Goal: Task Accomplishment & Management: Manage account settings

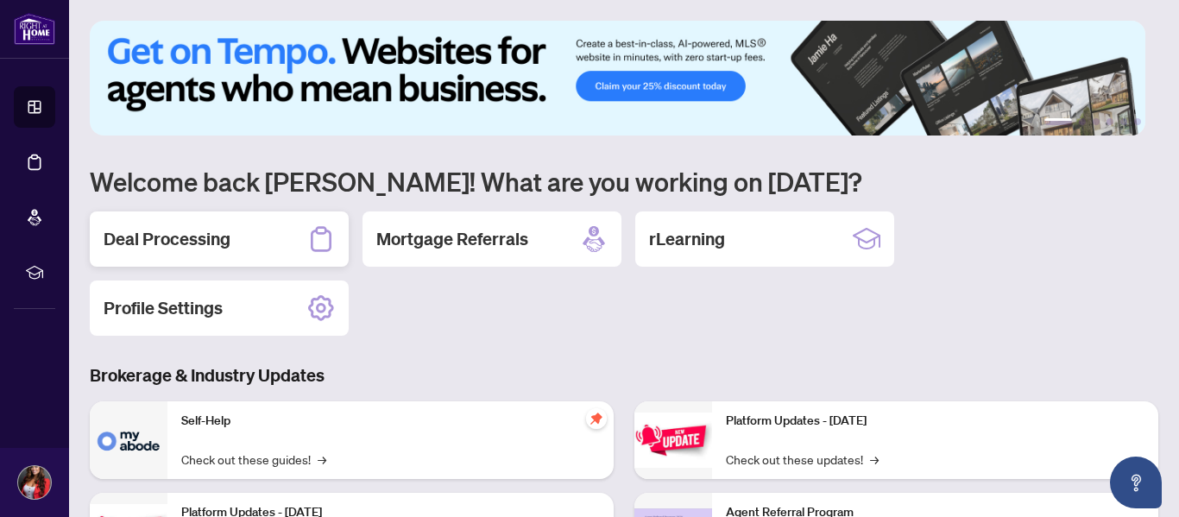
click at [148, 227] on h2 "Deal Processing" at bounding box center [167, 239] width 127 height 24
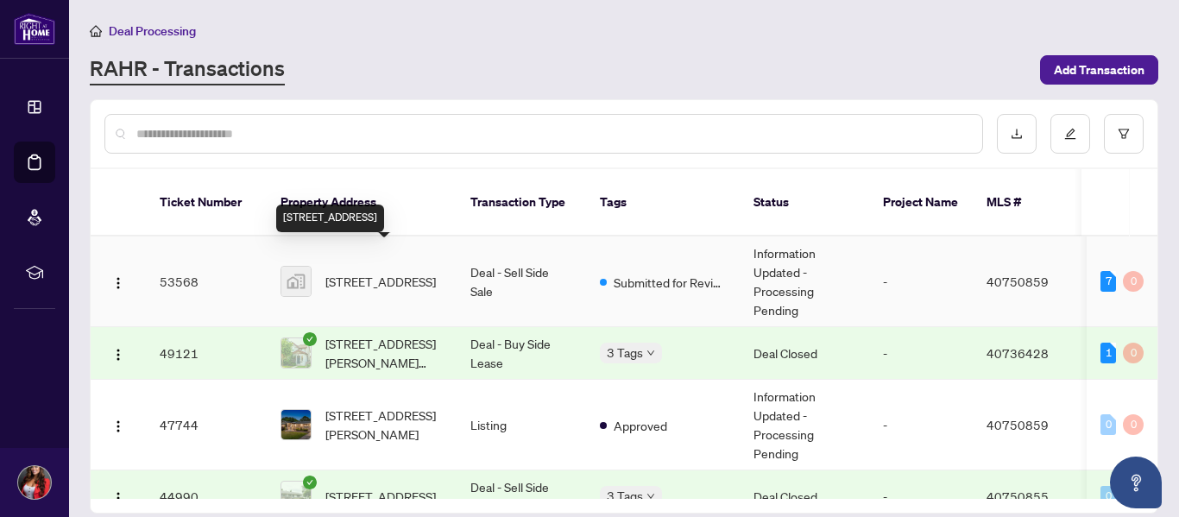
click at [390, 272] on span "[STREET_ADDRESS]" at bounding box center [380, 281] width 110 height 19
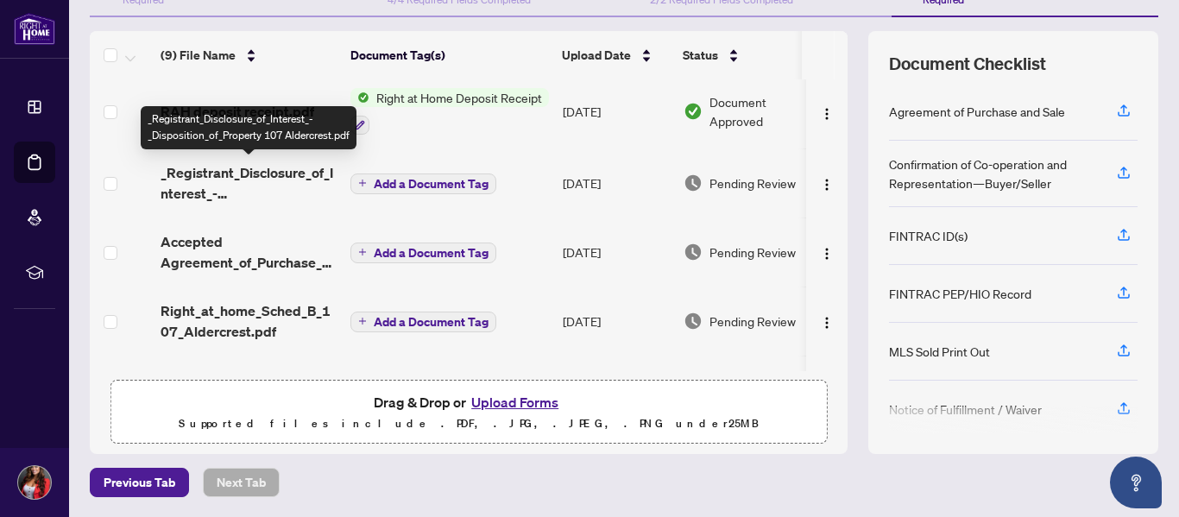
scroll to position [173, 0]
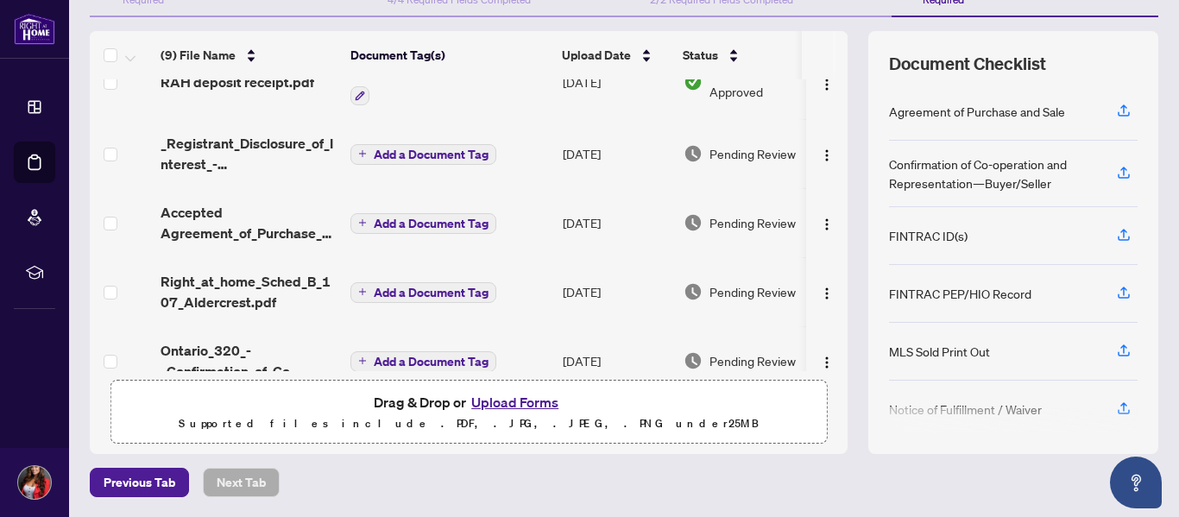
click at [490, 400] on button "Upload Forms" at bounding box center [515, 402] width 98 height 22
click at [502, 398] on button "Upload Forms" at bounding box center [515, 402] width 98 height 22
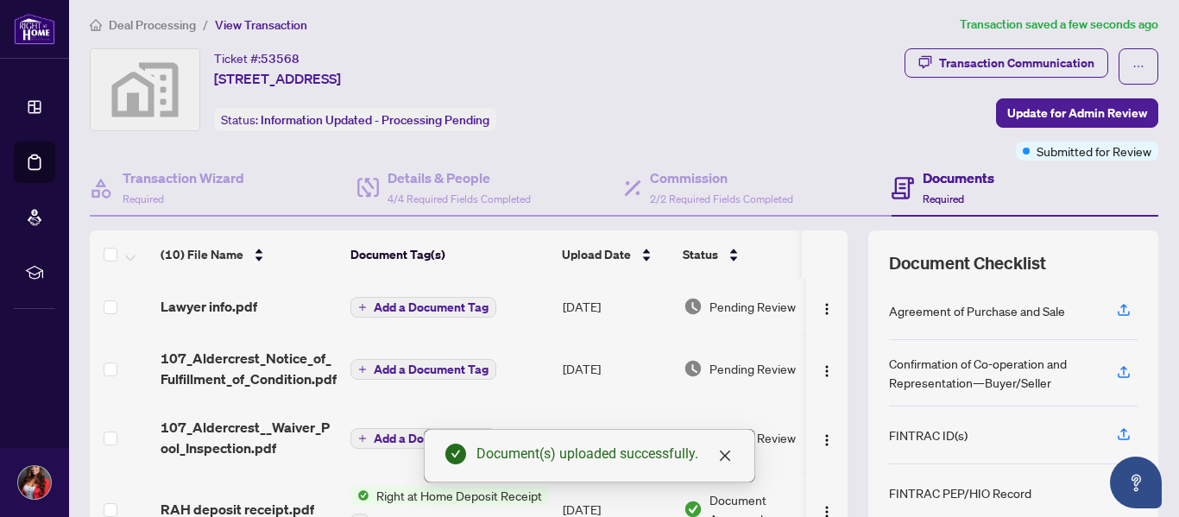
scroll to position [0, 0]
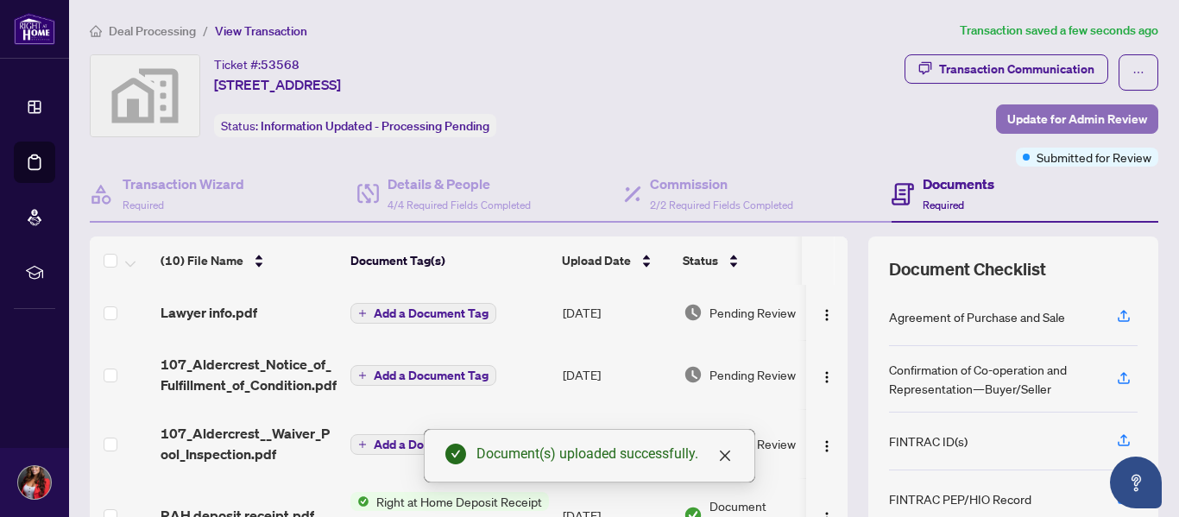
click at [1048, 116] on span "Update for Admin Review" at bounding box center [1077, 119] width 140 height 28
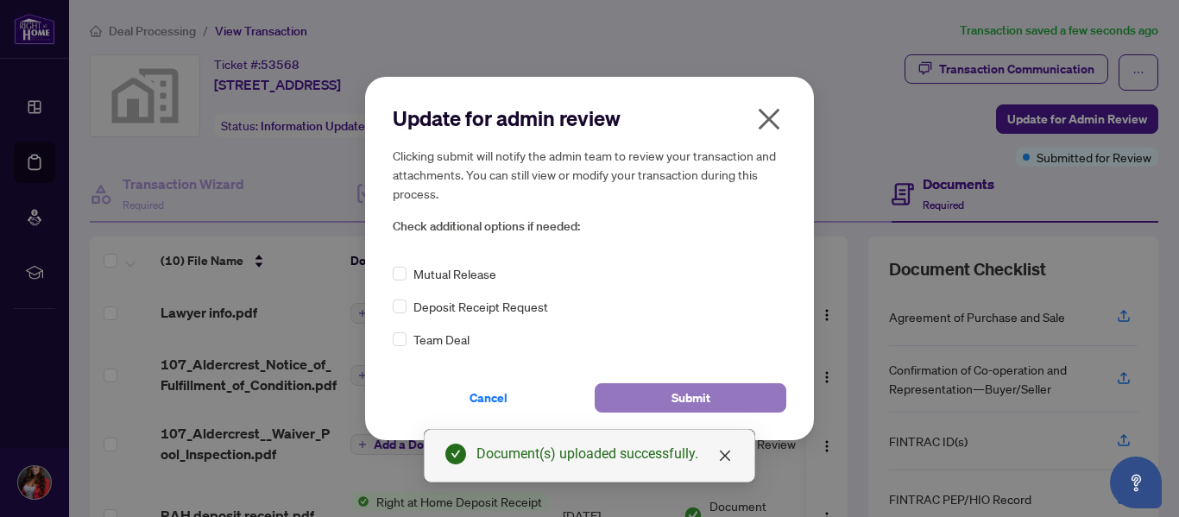
click at [697, 392] on span "Submit" at bounding box center [691, 398] width 39 height 28
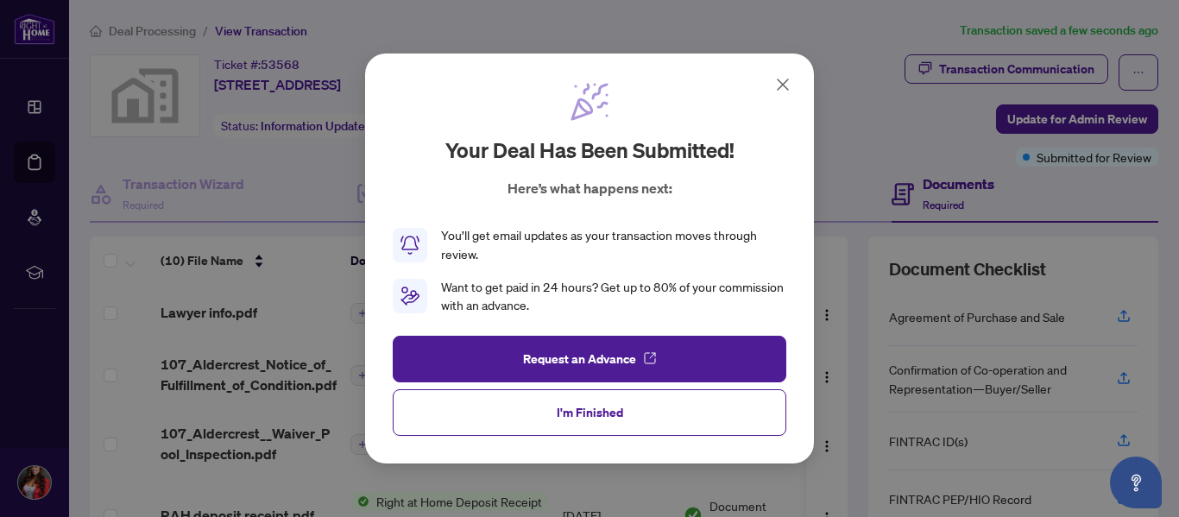
click at [782, 83] on icon at bounding box center [783, 84] width 10 height 10
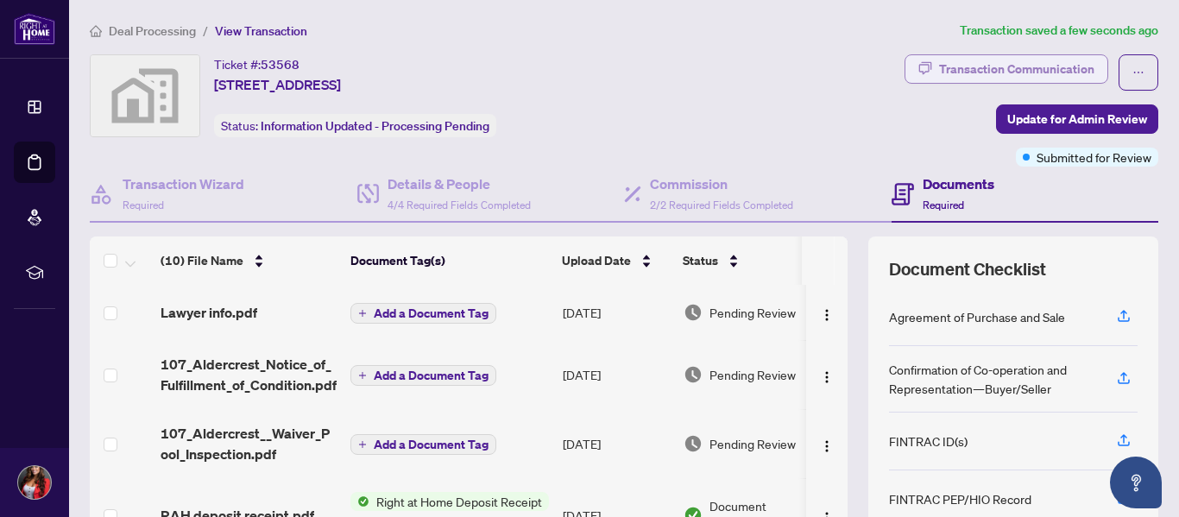
click at [962, 67] on div "Transaction Communication" at bounding box center [1016, 69] width 155 height 28
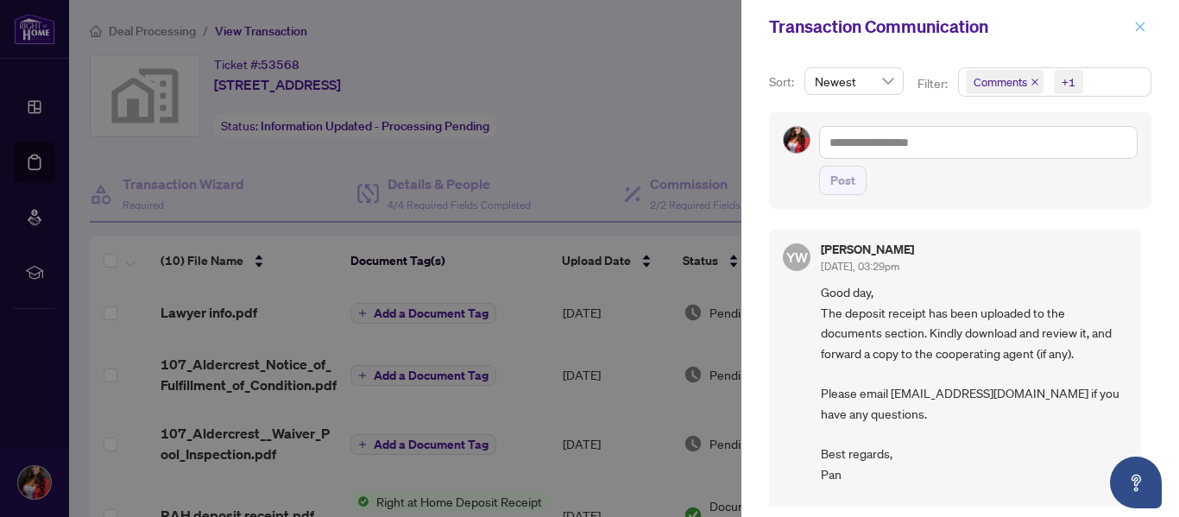
click at [1137, 21] on icon "close" at bounding box center [1140, 27] width 12 height 12
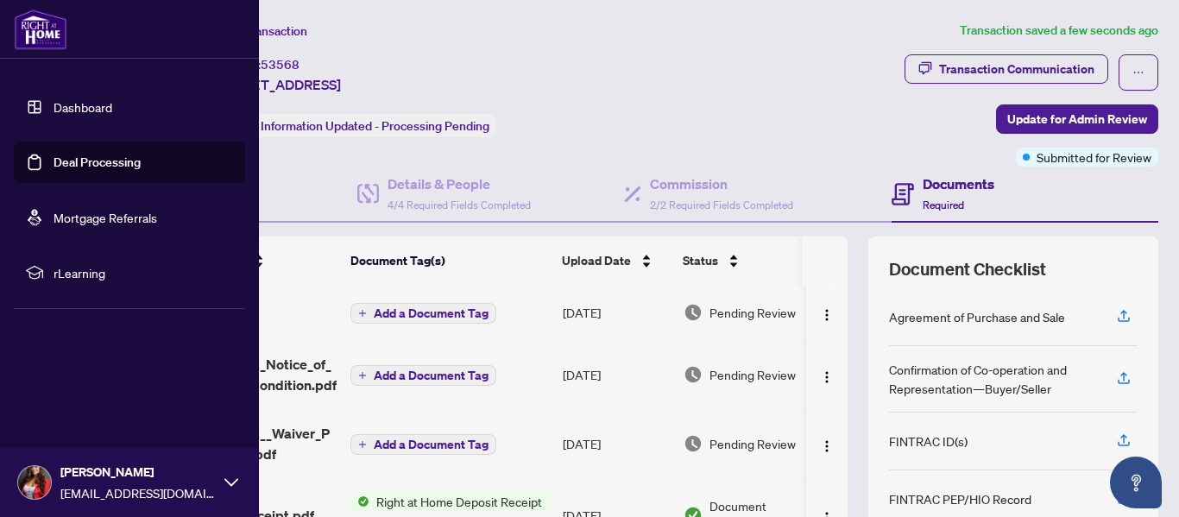
click at [85, 101] on link "Dashboard" at bounding box center [83, 107] width 59 height 16
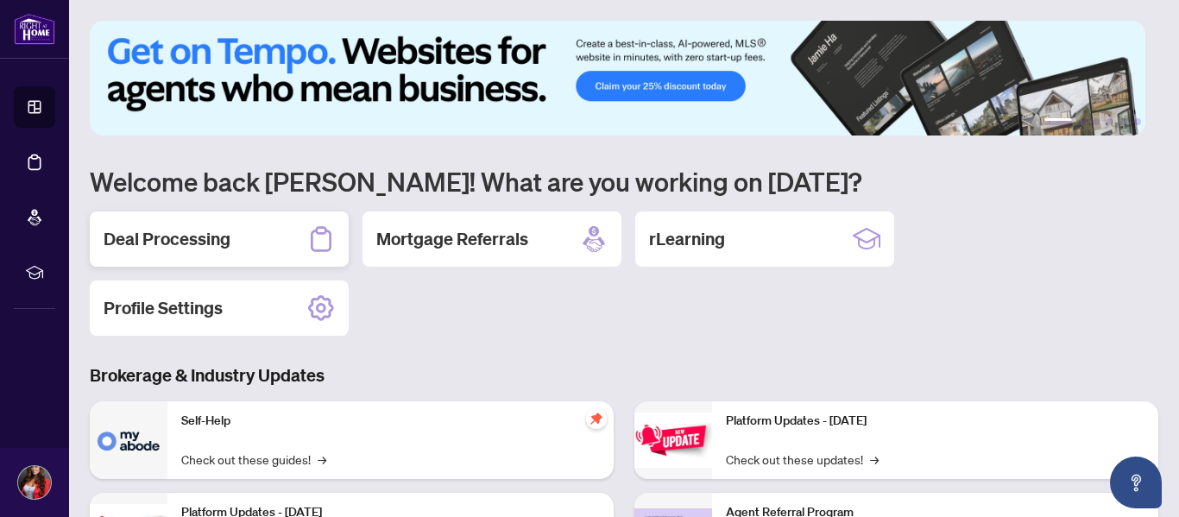
click at [168, 221] on div "Deal Processing" at bounding box center [219, 238] width 259 height 55
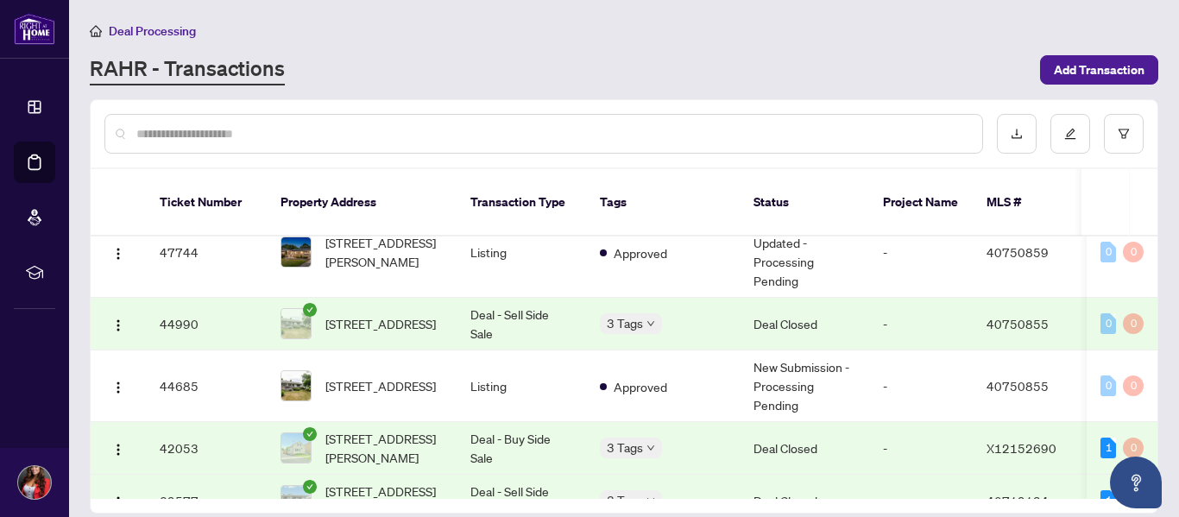
scroll to position [259, 0]
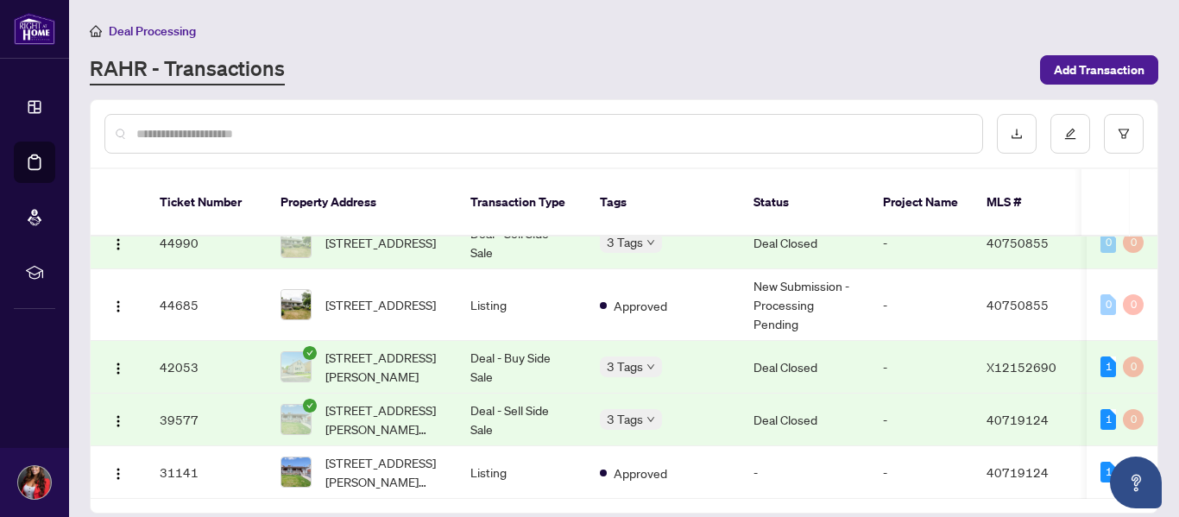
click at [516, 341] on td "Deal - Buy Side Sale" at bounding box center [521, 367] width 129 height 53
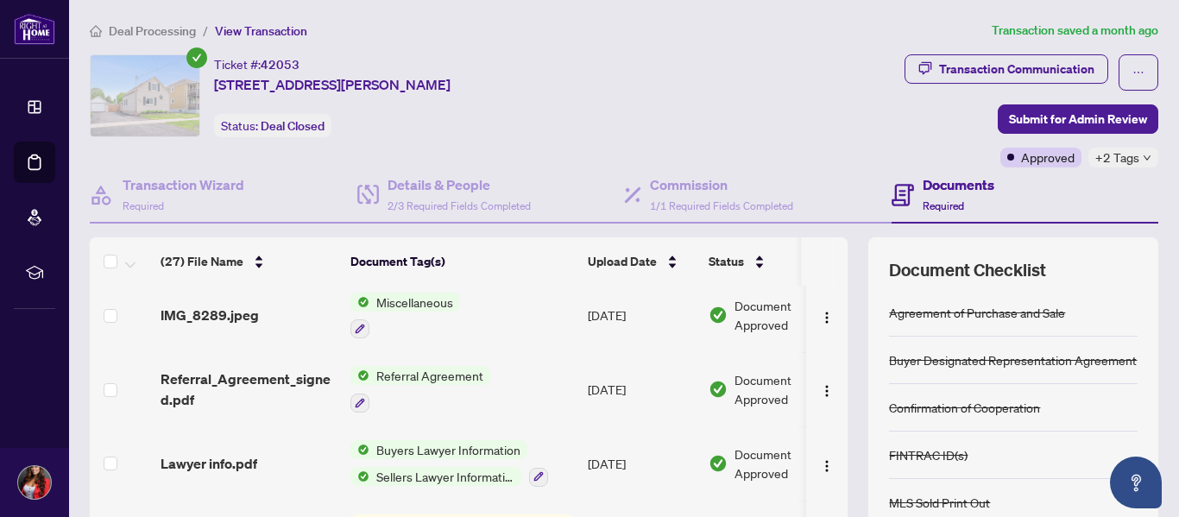
scroll to position [949, 0]
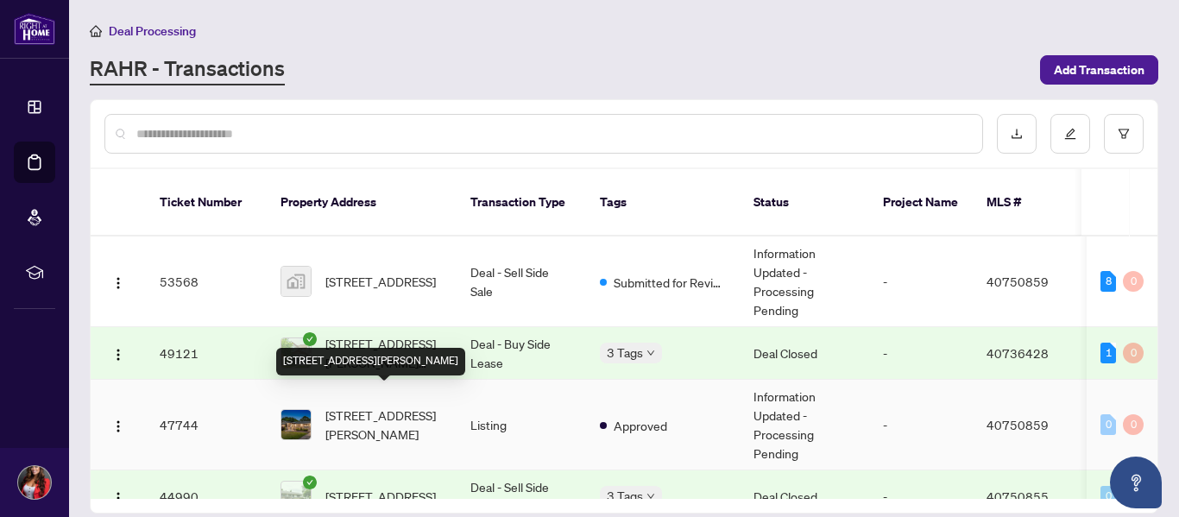
click at [380, 406] on span "[STREET_ADDRESS][PERSON_NAME]" at bounding box center [383, 425] width 117 height 38
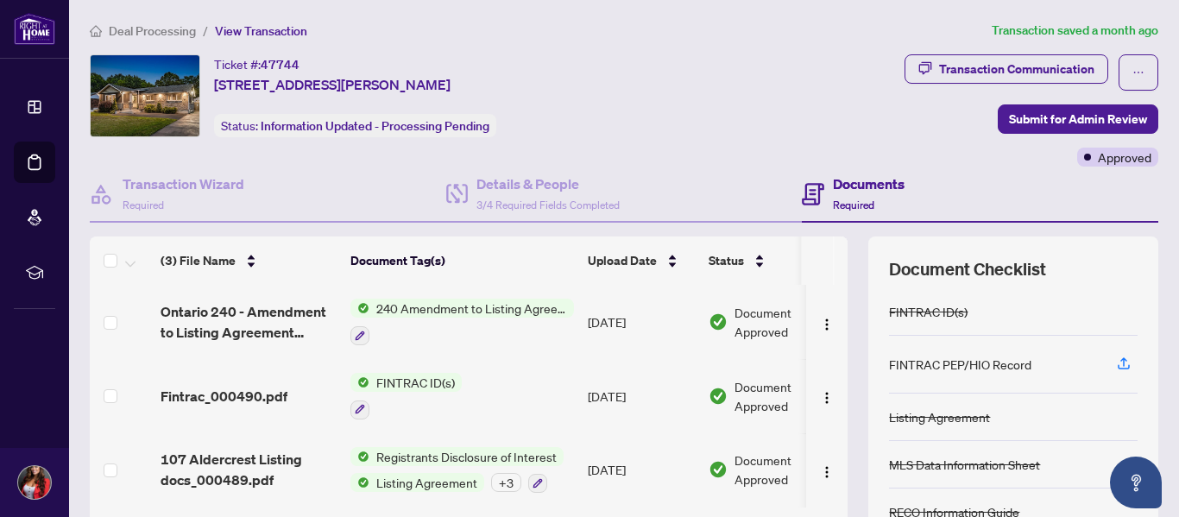
scroll to position [86, 0]
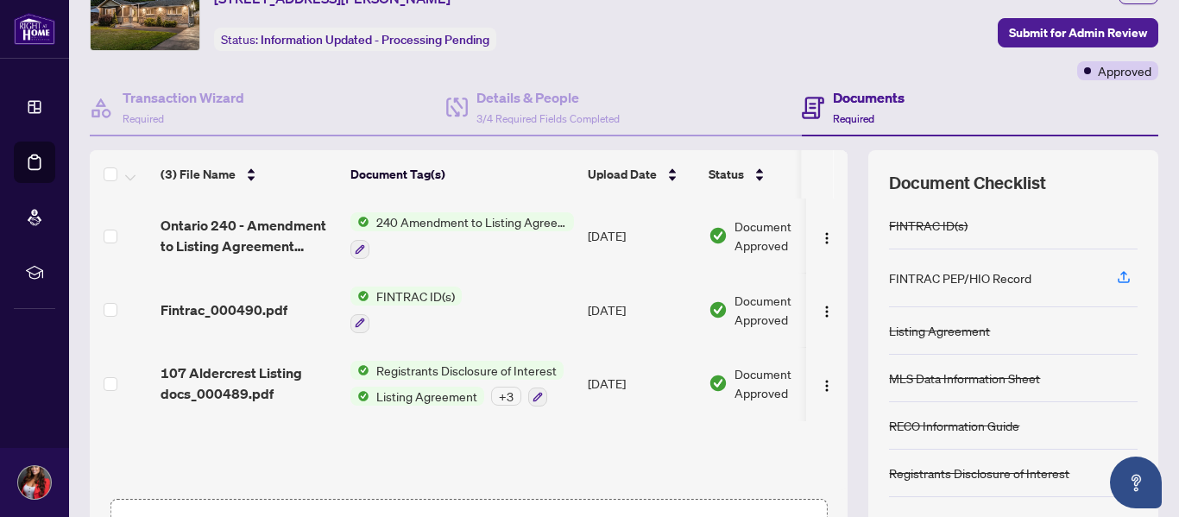
click at [405, 394] on span "Listing Agreement" at bounding box center [426, 396] width 115 height 19
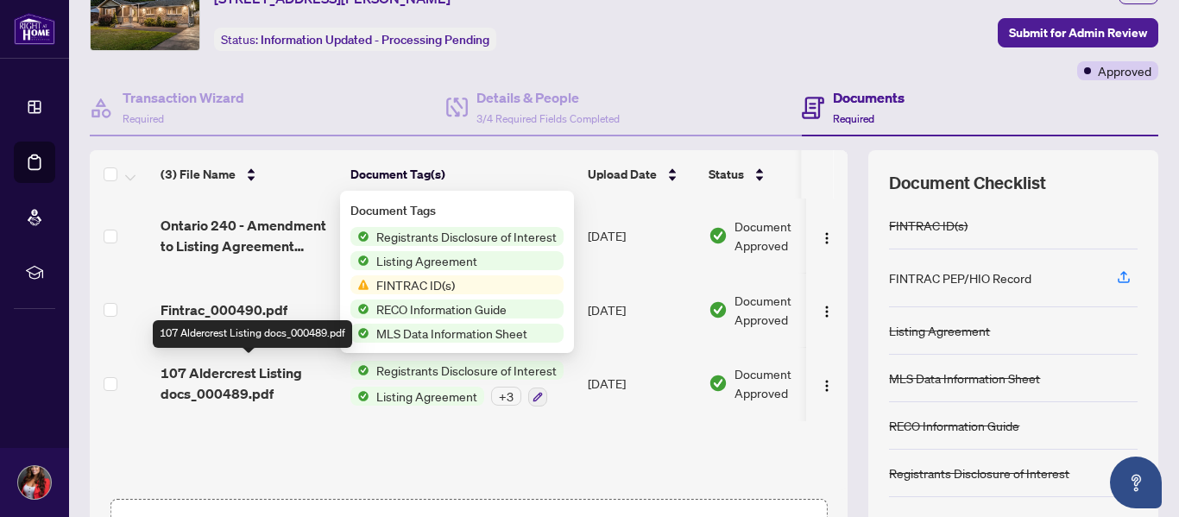
click at [286, 411] on td "107 Aldercrest Listing docs_000489.pdf" at bounding box center [249, 384] width 190 height 74
